Goal: Task Accomplishment & Management: Use online tool/utility

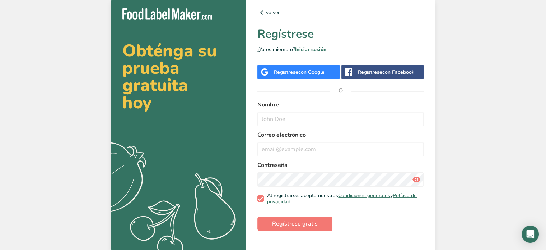
click at [304, 72] on span "con Google" at bounding box center [311, 72] width 26 height 7
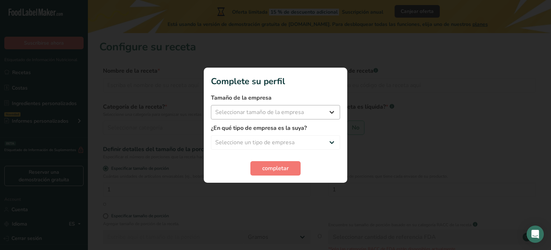
click at [262, 104] on div "Tamaño de la empresa Seleccionar tamaño de la empresa Menos de 10 empleados De …" at bounding box center [275, 106] width 129 height 26
click at [266, 110] on select "Seleccionar tamaño de la empresa Menos de 10 empleados De 10 a 50 empleados De …" at bounding box center [275, 112] width 129 height 14
click at [325, 108] on select "Seleccionar tamaño de la empresa Menos de 10 empleados De 10 a 50 empleados De …" at bounding box center [275, 112] width 129 height 14
click at [254, 112] on select "Seleccionar tamaño de la empresa Menos de 10 empleados De 10 a 50 empleados De …" at bounding box center [275, 112] width 129 height 14
click at [266, 99] on label "Tamaño de la empresa" at bounding box center [275, 97] width 129 height 9
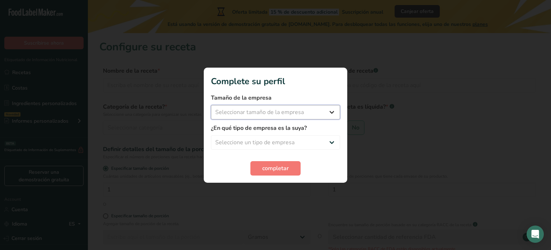
click at [268, 112] on select "Seleccionar tamaño de la empresa Menos de 10 empleados De 10 a 50 empleados De …" at bounding box center [275, 112] width 129 height 14
select select "1"
click at [211, 105] on select "Seleccionar tamaño de la empresa Menos de 10 empleados De 10 a 50 empleados De …" at bounding box center [275, 112] width 129 height 14
click at [260, 141] on select "Seleccione un tipo de empresa Fabricante de alimentos envasados Restaurante y c…" at bounding box center [275, 142] width 129 height 14
select select "8"
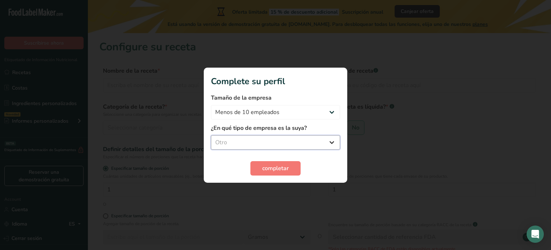
click at [211, 135] on select "Seleccione un tipo de empresa Fabricante de alimentos envasados Restaurante y c…" at bounding box center [275, 142] width 129 height 14
click at [259, 173] on button "completar" at bounding box center [276, 168] width 50 height 14
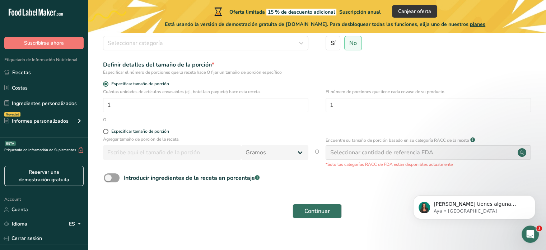
scroll to position [92, 0]
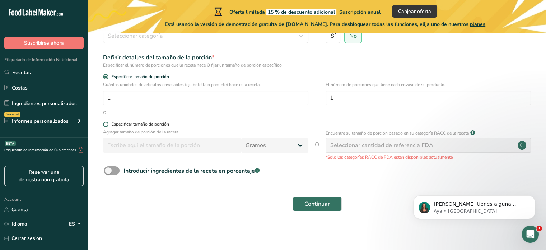
click at [106, 123] on span at bounding box center [105, 123] width 5 height 5
click at [106, 123] on input "Especificar tamaño de porción" at bounding box center [105, 124] width 5 height 5
radio input "true"
radio input "false"
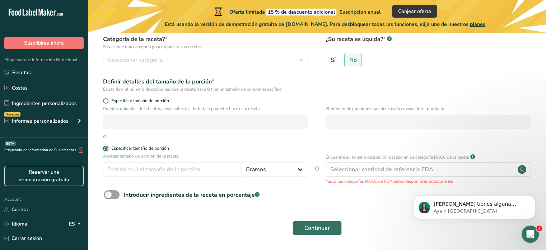
scroll to position [56, 0]
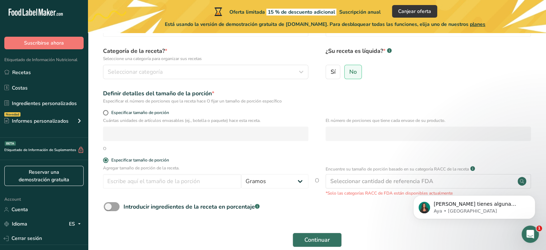
click at [102, 111] on div "Especificar tamaño de porción" at bounding box center [316, 113] width 435 height 7
click at [104, 112] on span at bounding box center [105, 112] width 5 height 5
click at [104, 112] on input "Especificar tamaño de porción" at bounding box center [105, 112] width 5 height 5
radio input "true"
radio input "false"
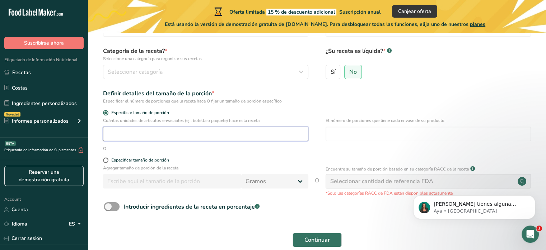
click at [121, 132] on input "number" at bounding box center [205, 133] width 205 height 14
click at [340, 134] on input "number" at bounding box center [428, 133] width 205 height 14
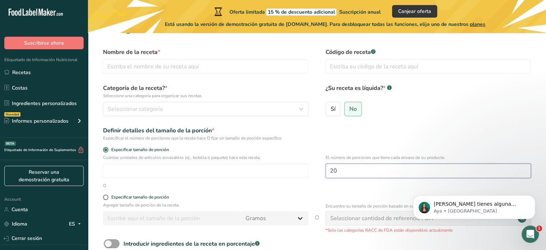
scroll to position [0, 0]
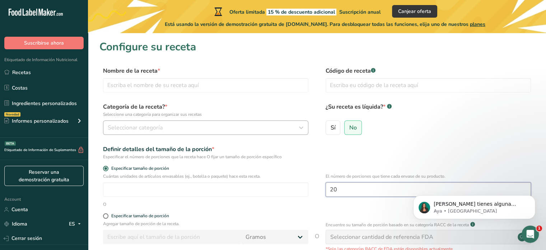
type input "20"
click at [157, 125] on span "Seleccionar categoría" at bounding box center [135, 127] width 55 height 9
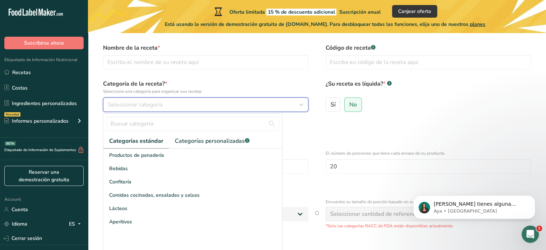
scroll to position [36, 0]
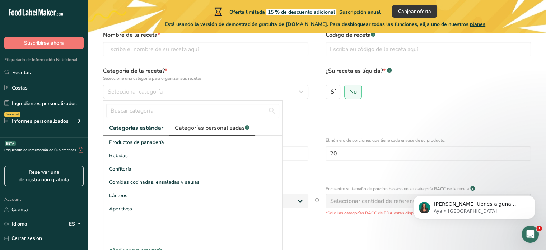
click at [210, 134] on link "Categorías personalizadas .a-a{fill:#347362;}.b-a{fill:#fff;}" at bounding box center [212, 128] width 86 height 15
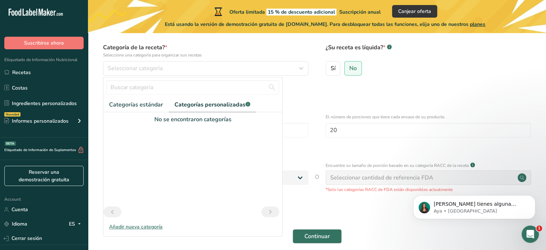
scroll to position [72, 0]
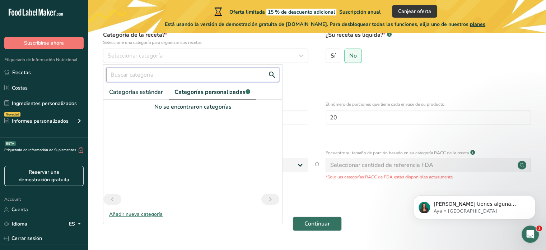
click at [151, 82] on input "text" at bounding box center [192, 75] width 173 height 14
click at [128, 85] on link "Categorías estándar" at bounding box center [135, 92] width 65 height 15
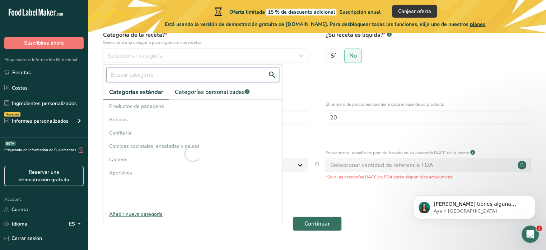
click at [131, 72] on input "text" at bounding box center [192, 75] width 173 height 14
type input "e"
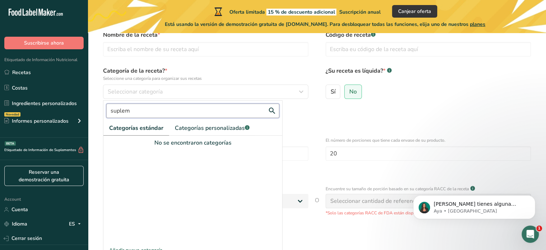
scroll to position [92, 0]
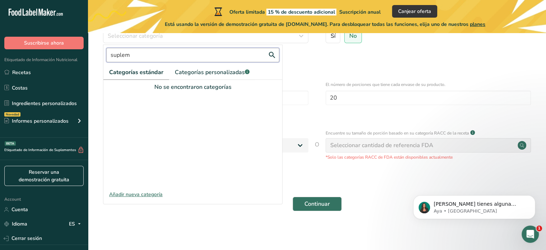
type input "suplem"
